Goal: Task Accomplishment & Management: Complete application form

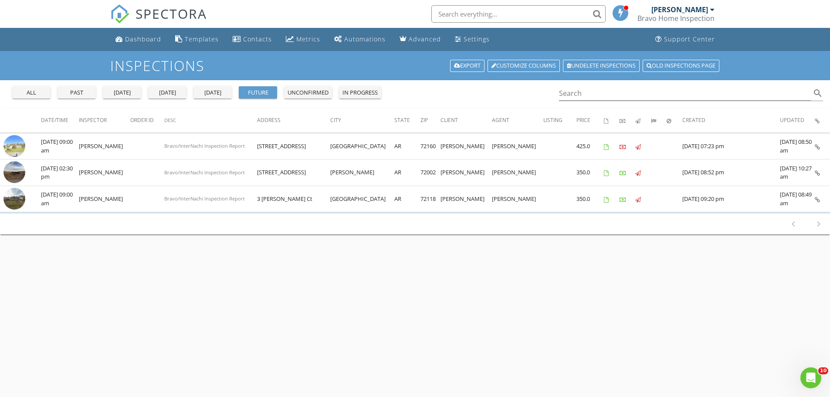
click at [710, 9] on div at bounding box center [712, 9] width 4 height 7
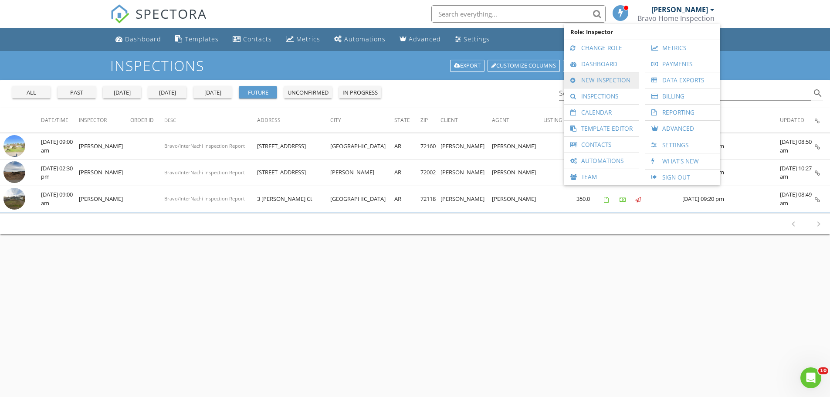
click at [597, 80] on link "New Inspection" at bounding box center [601, 80] width 67 height 16
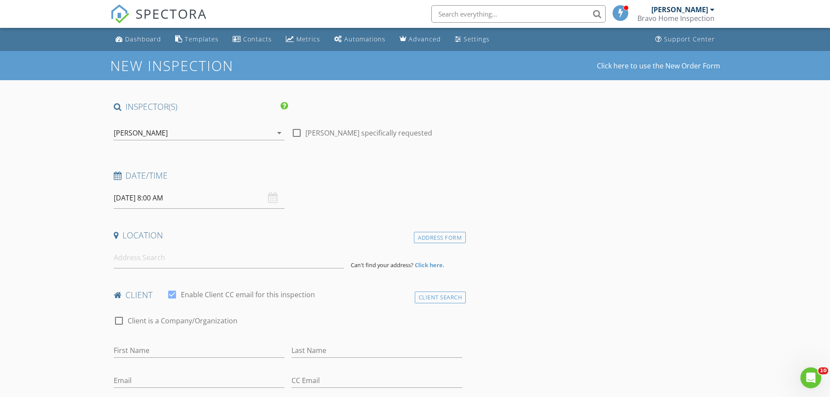
click at [166, 195] on input "08/29/2025 8:00 AM" at bounding box center [199, 197] width 171 height 21
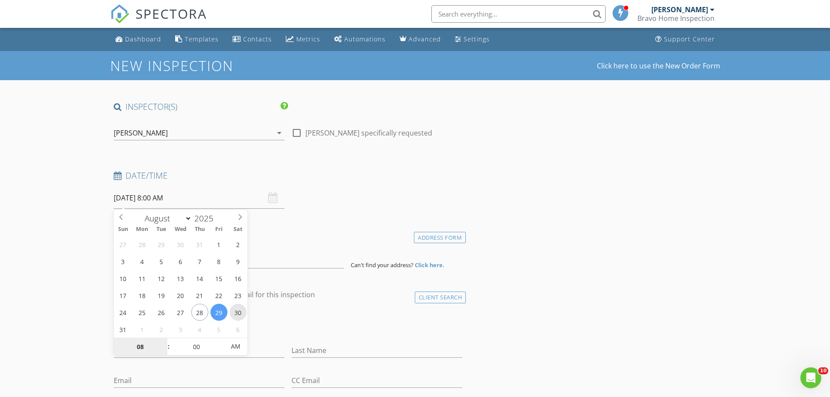
type input "08/30/2025 8:00 AM"
type input "09"
type input "08/30/2025 9:00 AM"
click at [162, 338] on span at bounding box center [164, 342] width 6 height 9
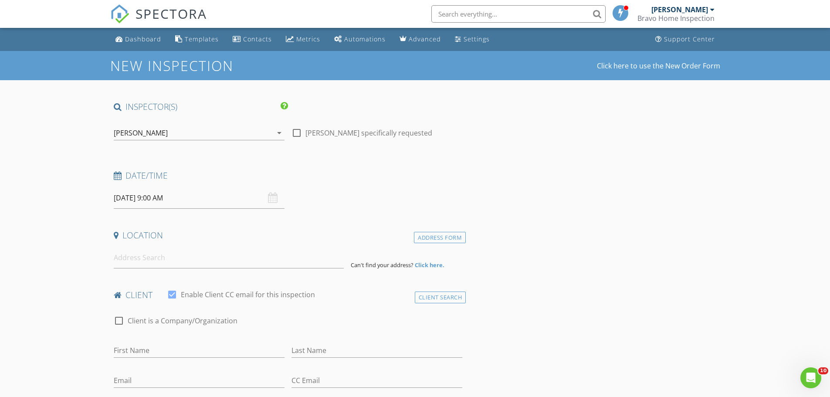
click at [159, 259] on input at bounding box center [229, 257] width 230 height 21
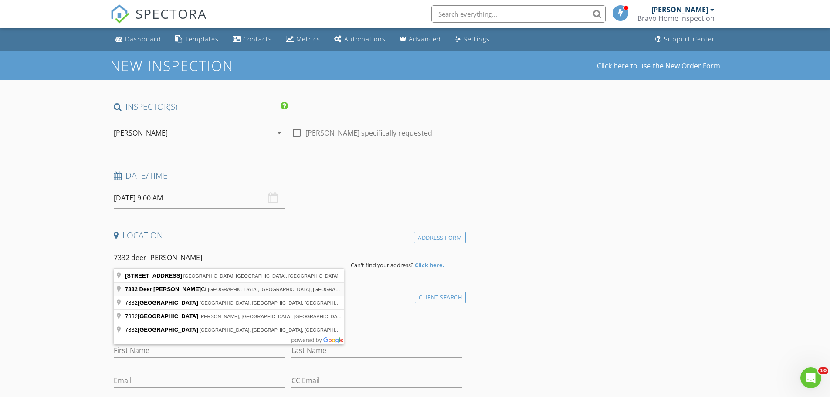
type input "7332 Deer Meadows Ct, Sherwood, AR, USA"
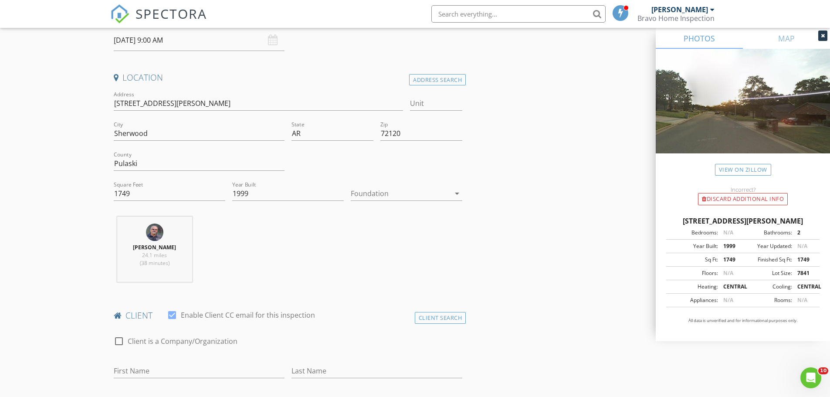
scroll to position [160, 0]
click at [144, 369] on input "First Name" at bounding box center [199, 369] width 171 height 14
type input "[PERSON_NAME]"
click at [385, 369] on input "Last Name" at bounding box center [376, 369] width 171 height 14
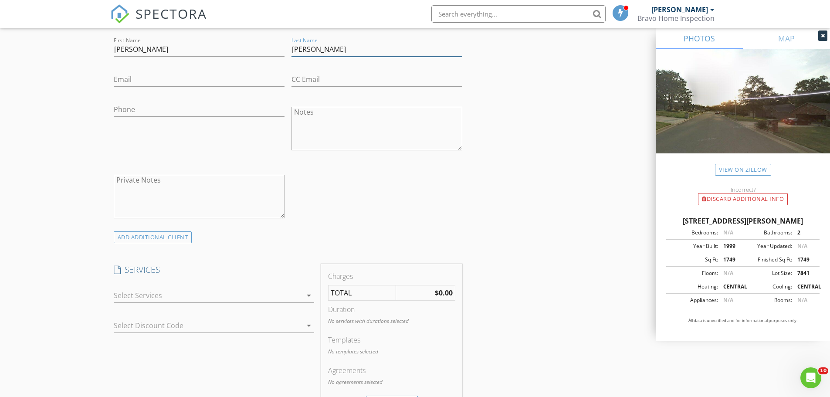
type input "[PERSON_NAME]"
click at [140, 111] on input "Phone" at bounding box center [199, 109] width 171 height 14
type input "270-469-5784"
click at [131, 80] on input "Email" at bounding box center [199, 79] width 171 height 14
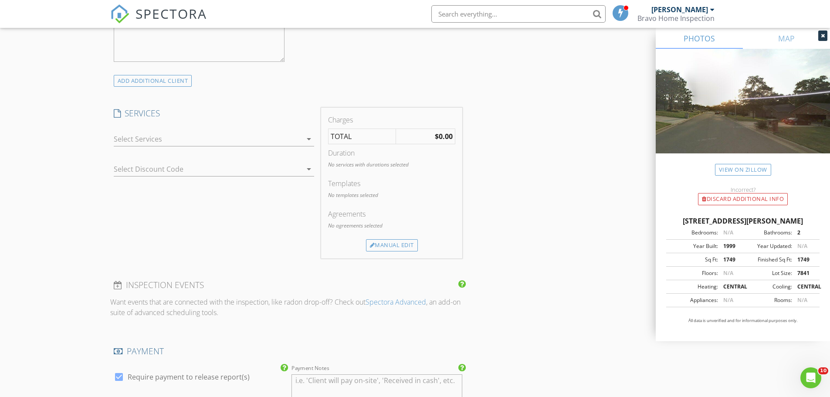
scroll to position [639, 0]
type input "dylanpendleton850@yahoo.com"
click at [383, 239] on div "Manual Edit" at bounding box center [392, 242] width 52 height 12
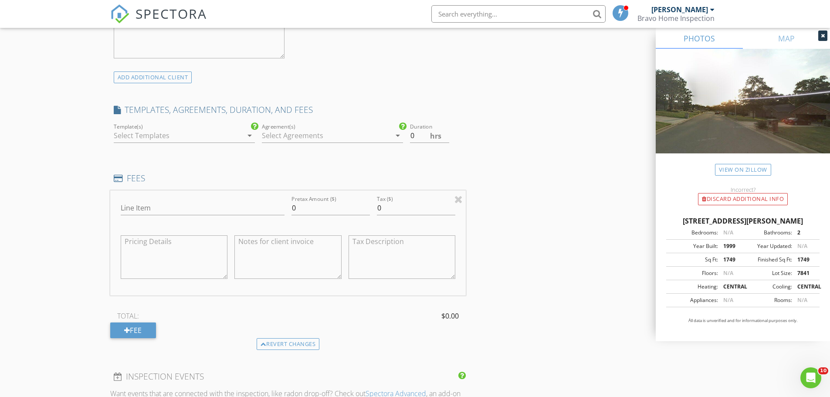
click at [198, 135] on div at bounding box center [178, 136] width 129 height 14
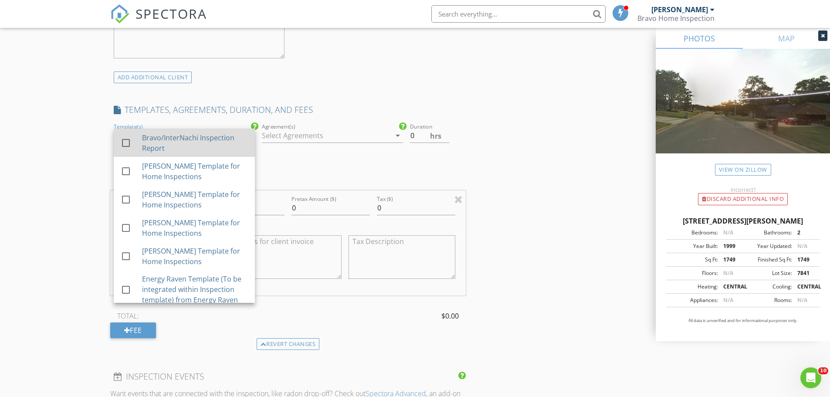
click at [122, 143] on div at bounding box center [125, 142] width 15 height 15
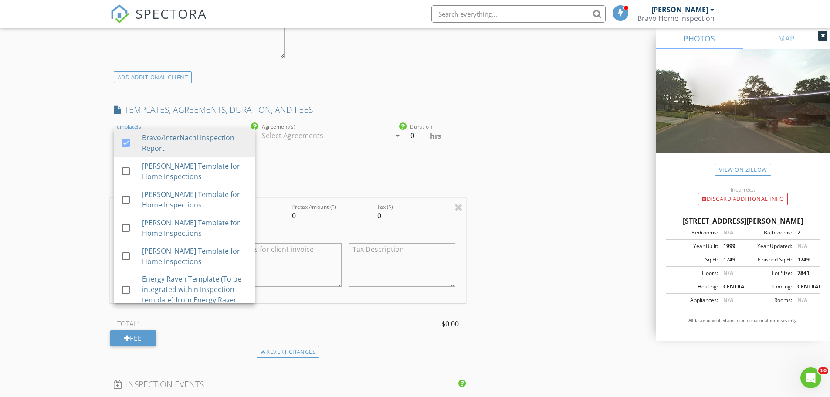
click at [315, 132] on div at bounding box center [326, 136] width 129 height 14
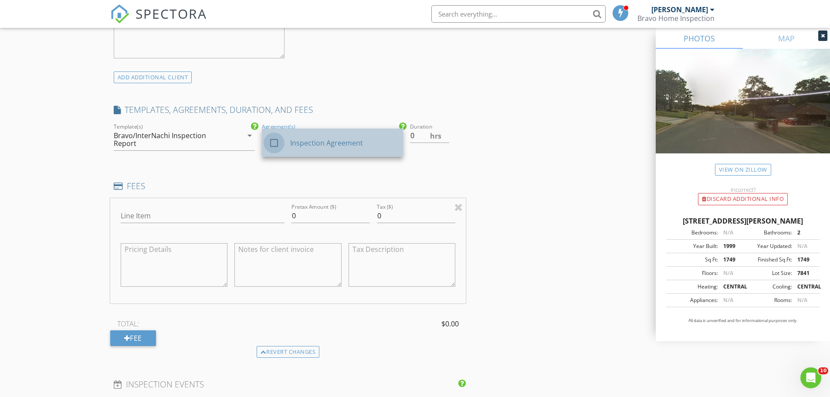
click at [273, 141] on div at bounding box center [274, 142] width 15 height 15
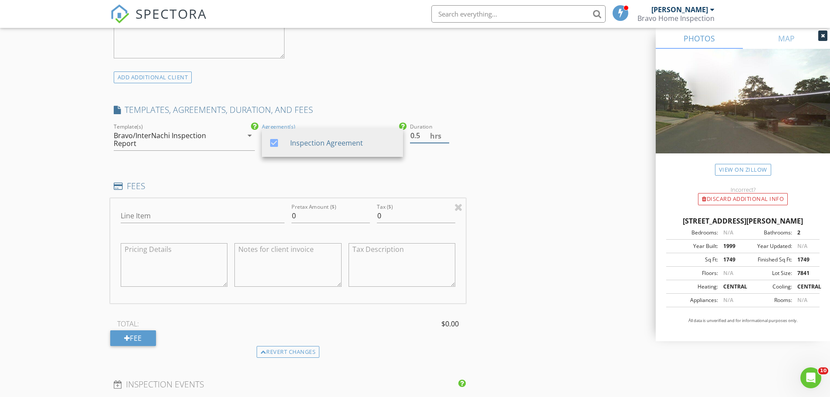
click at [445, 134] on input "0.5" at bounding box center [429, 136] width 39 height 14
click at [445, 134] on input "1" at bounding box center [429, 136] width 39 height 14
click at [445, 134] on input "1.5" at bounding box center [429, 136] width 39 height 14
click at [445, 134] on input "2" at bounding box center [429, 136] width 39 height 14
type input "2.5"
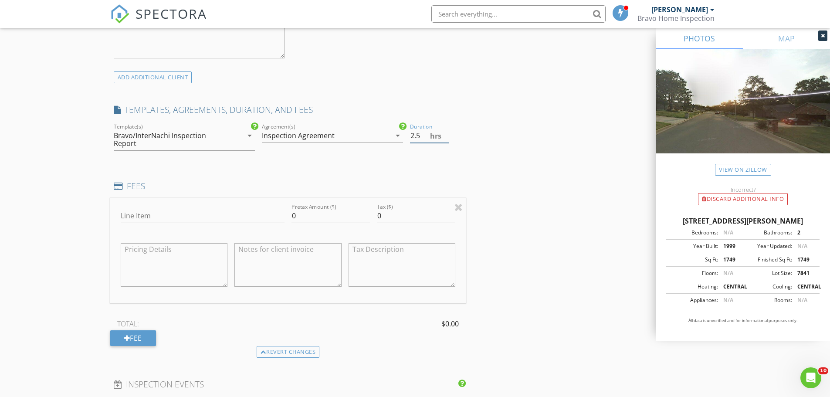
click at [445, 134] on input "2.5" at bounding box center [429, 136] width 39 height 14
drag, startPoint x: 312, startPoint y: 213, endPoint x: 270, endPoint y: 213, distance: 42.3
click at [270, 213] on div "Line Item Pretax Amount ($) 0 Tax ($) 0" at bounding box center [288, 250] width 356 height 105
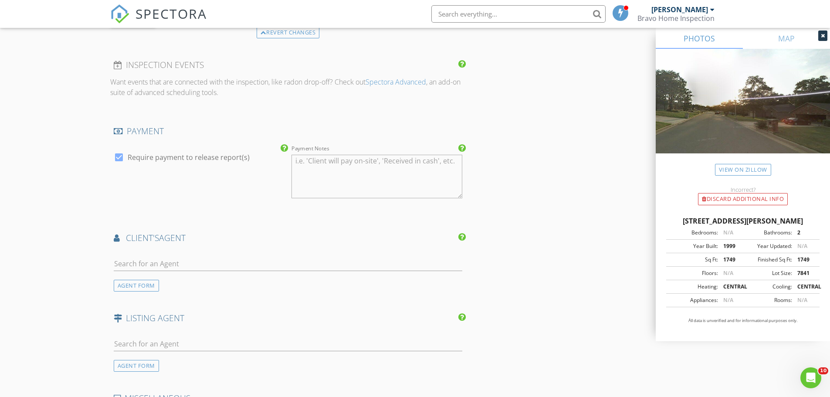
scroll to position [479, 0]
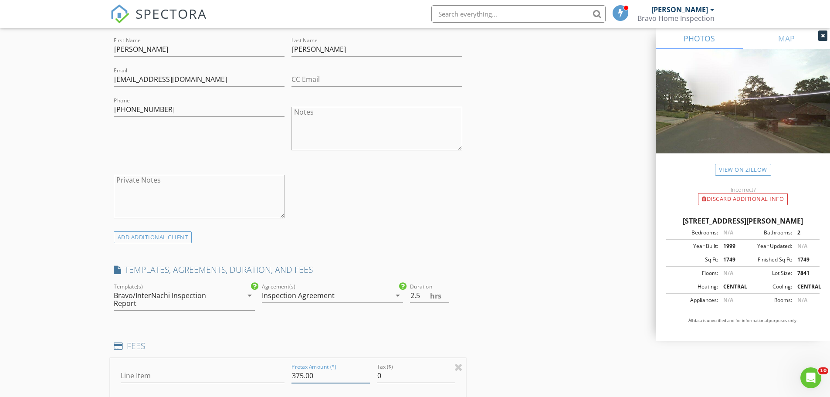
type input "375.00"
click at [320, 124] on textarea "Notes" at bounding box center [376, 129] width 171 height 44
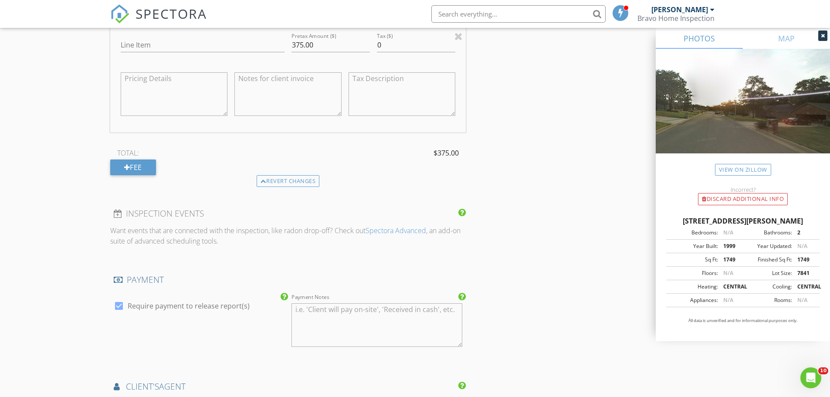
scroll to position [798, 0]
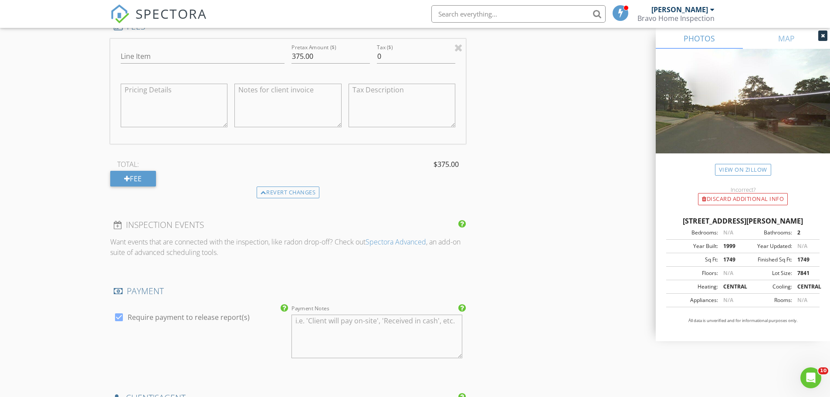
click at [260, 97] on textarea at bounding box center [287, 106] width 107 height 44
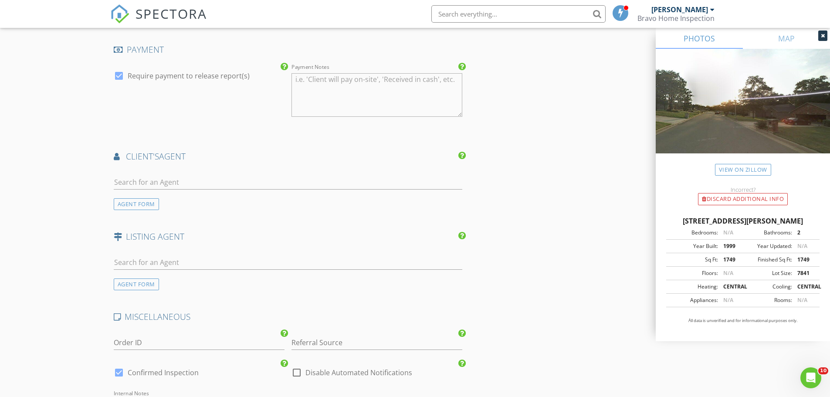
scroll to position [930, 0]
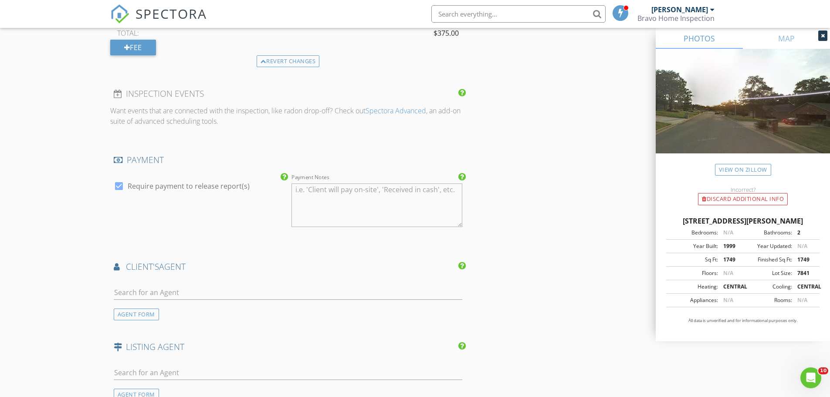
type textarea "incl FLIR, DJI drone"
click at [159, 285] on input "text" at bounding box center [288, 292] width 349 height 14
type input "laq"
click at [144, 303] on div "[PERSON_NAME]" at bounding box center [166, 308] width 54 height 10
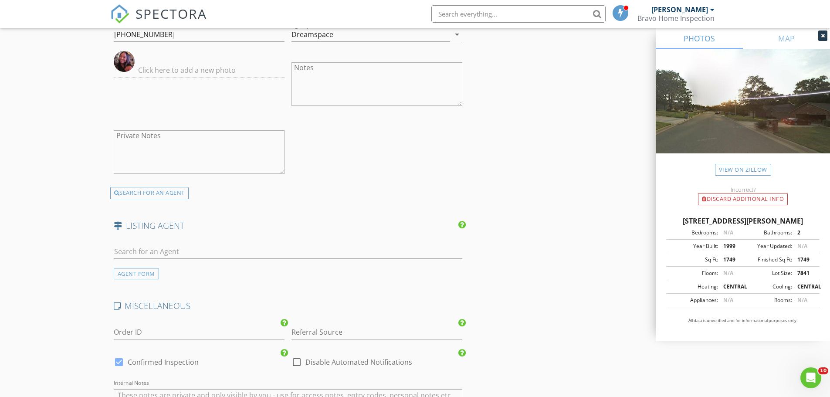
scroll to position [1447, 0]
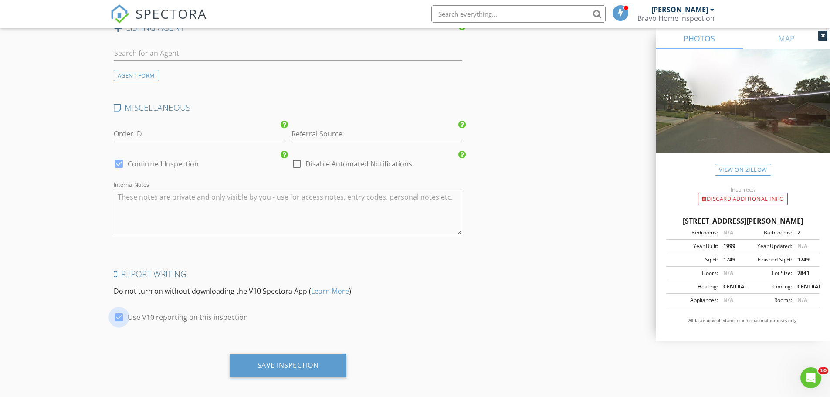
click at [121, 310] on div at bounding box center [119, 317] width 15 height 15
checkbox input "false"
click at [257, 355] on div "Save Inspection" at bounding box center [288, 366] width 117 height 24
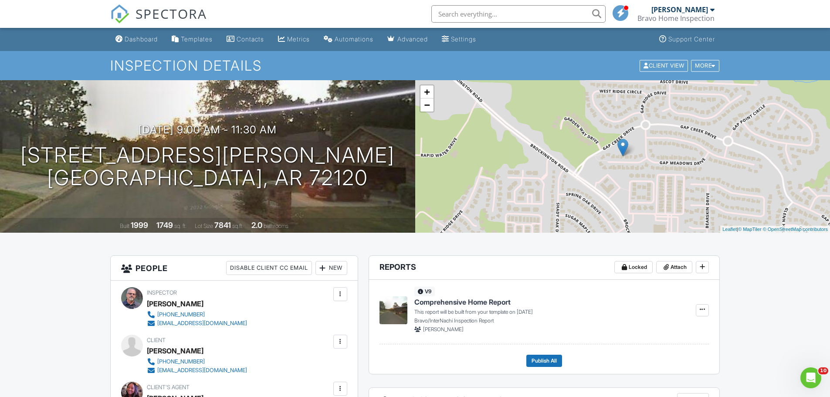
click at [713, 10] on div at bounding box center [712, 9] width 4 height 7
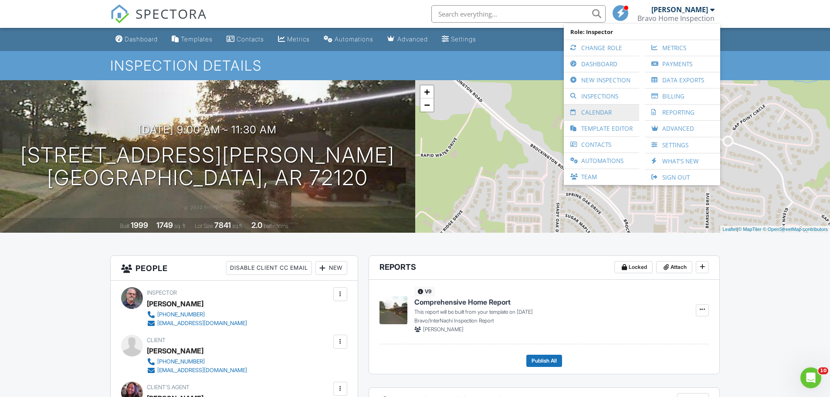
click at [612, 115] on link "Calendar" at bounding box center [601, 113] width 67 height 16
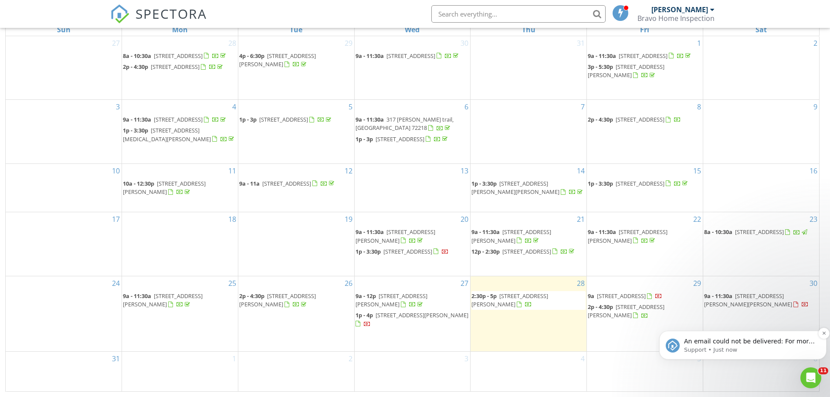
click at [737, 340] on p "An email could not be delivered: For more information, view Why emails don't ge…" at bounding box center [750, 341] width 132 height 9
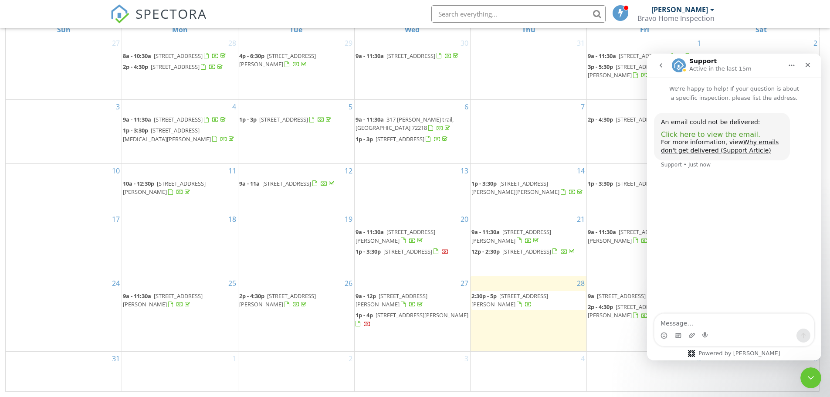
click at [737, 134] on span "Click here to view the email." at bounding box center [710, 134] width 99 height 8
click at [726, 375] on div "6" at bounding box center [761, 372] width 116 height 40
click at [810, 61] on div "Close" at bounding box center [808, 65] width 16 height 16
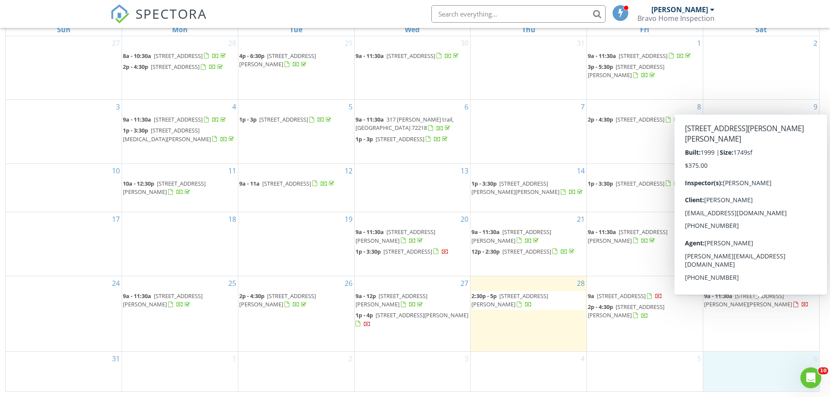
click at [741, 308] on span "7332 Deer Meadows Ct, Sherwood 72120" at bounding box center [748, 300] width 88 height 16
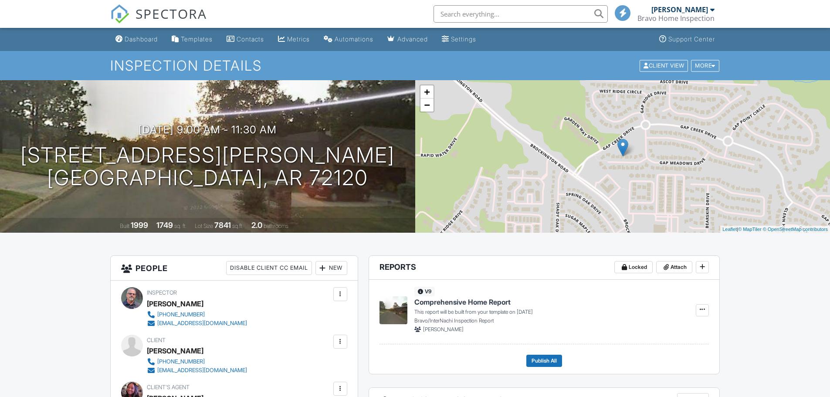
click at [343, 340] on div at bounding box center [340, 341] width 9 height 9
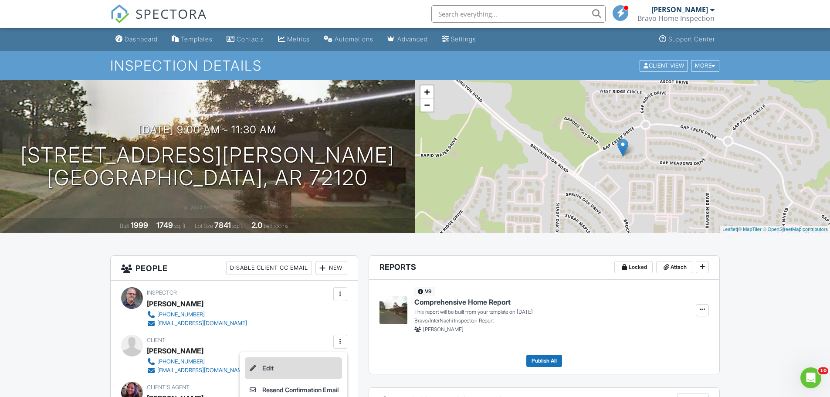
click at [272, 368] on li "Edit" at bounding box center [293, 368] width 97 height 22
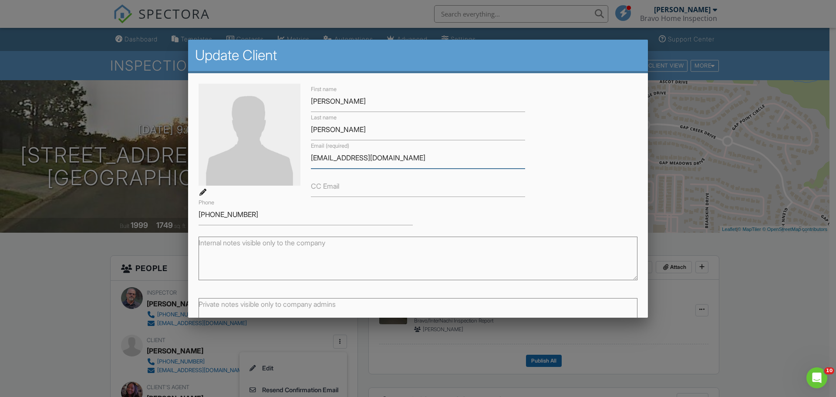
click at [366, 157] on input "[EMAIL_ADDRESS][DOMAIN_NAME]" at bounding box center [418, 157] width 214 height 21
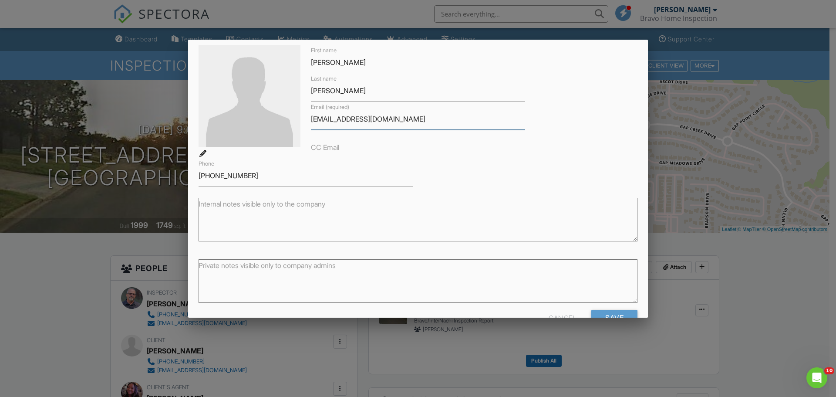
scroll to position [64, 0]
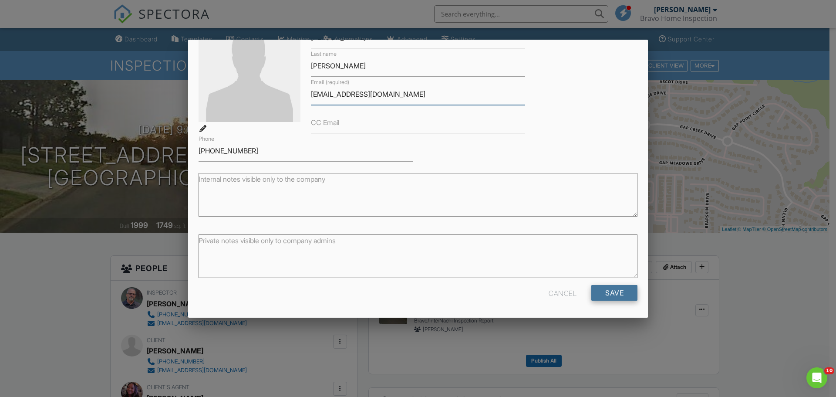
type input "[EMAIL_ADDRESS][DOMAIN_NAME]"
click at [607, 294] on input "Save" at bounding box center [615, 293] width 46 height 16
